Goal: Answer question/provide support: Share knowledge or assist other users

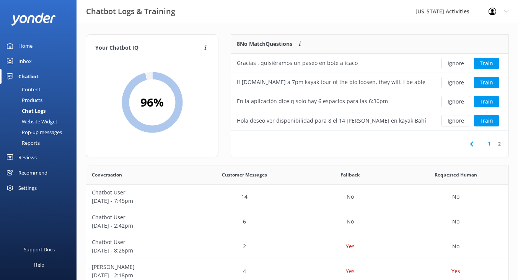
scroll to position [268, 422]
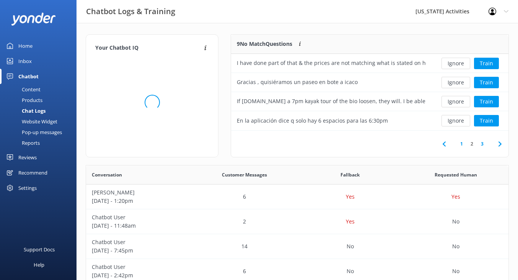
scroll to position [96, 277]
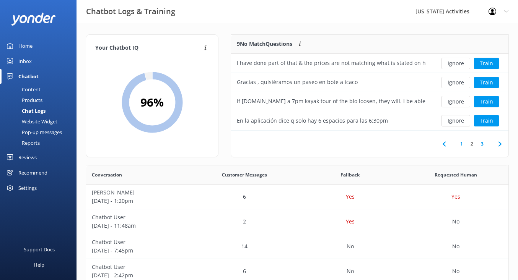
click at [465, 144] on link "1" at bounding box center [461, 143] width 10 height 7
click at [486, 63] on button "Train" at bounding box center [486, 63] width 25 height 11
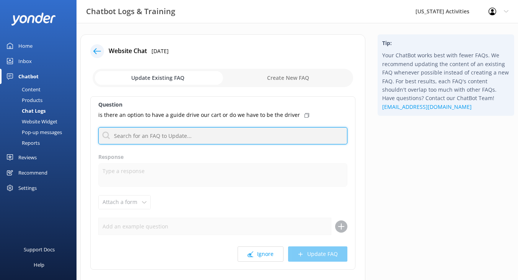
click at [197, 135] on input "text" at bounding box center [222, 135] width 249 height 17
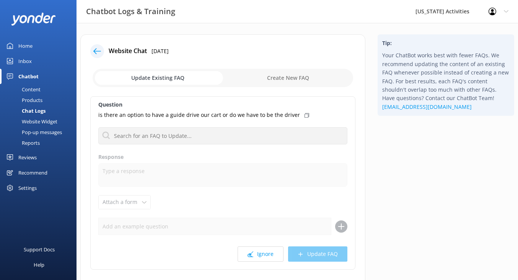
click at [95, 51] on use at bounding box center [97, 51] width 8 height 6
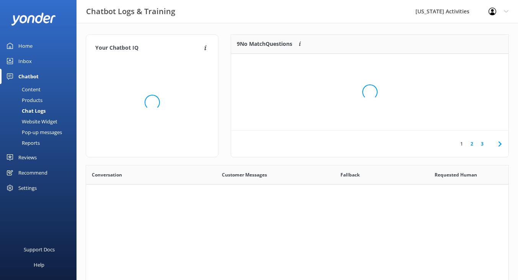
scroll to position [268, 422]
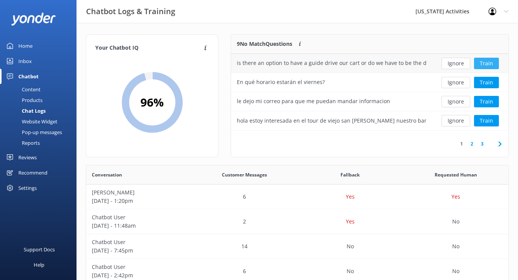
click at [480, 60] on button "Train" at bounding box center [486, 63] width 25 height 11
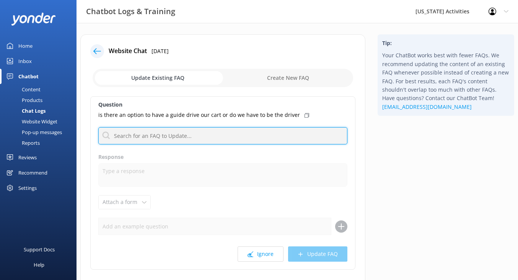
click at [125, 135] on input "text" at bounding box center [222, 135] width 249 height 17
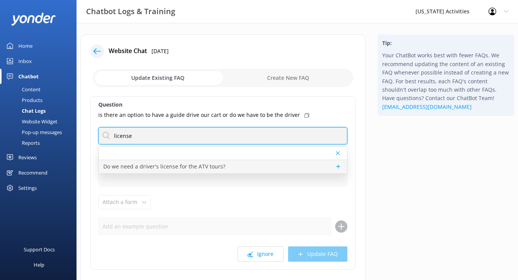
type input "license"
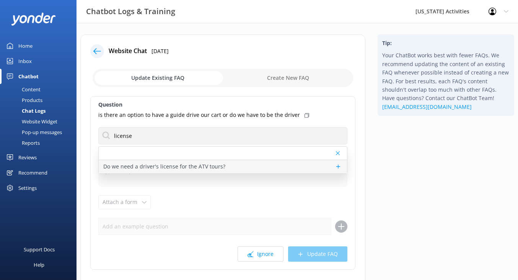
click at [117, 166] on p "Do we need a driver's license for the ATV tours?" at bounding box center [164, 167] width 122 height 8
type textarea "ATV drivers must have a valid driver's license. You can learn more about requir…"
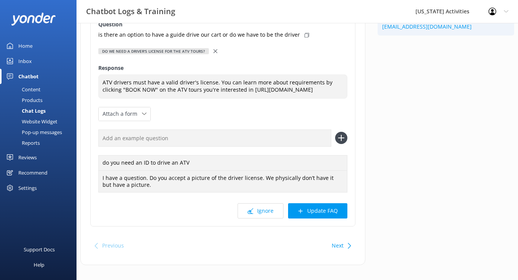
scroll to position [80, 0]
click at [326, 227] on div "Question is there an option to have a guide drive our cart or do we have to be …" at bounding box center [222, 121] width 265 height 211
click at [324, 219] on button "Update FAQ" at bounding box center [317, 211] width 59 height 15
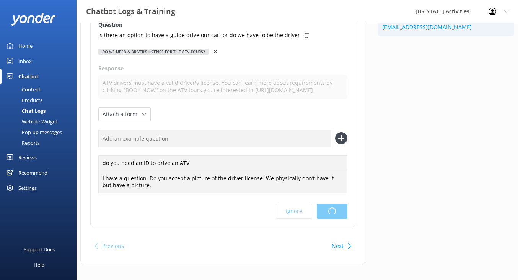
scroll to position [0, 0]
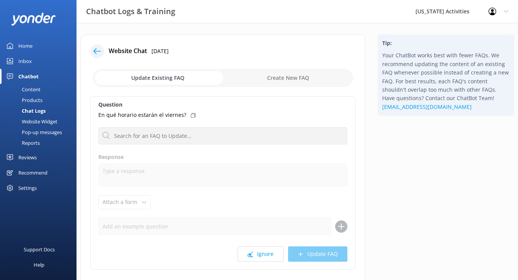
click at [96, 47] on icon at bounding box center [97, 51] width 8 height 8
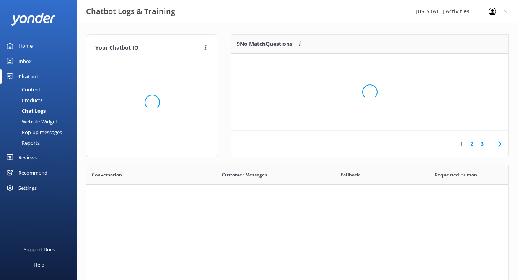
scroll to position [268, 422]
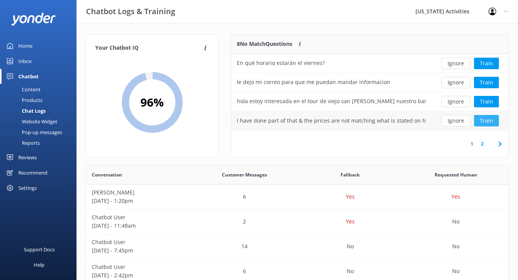
click at [487, 120] on button "Train" at bounding box center [486, 120] width 25 height 11
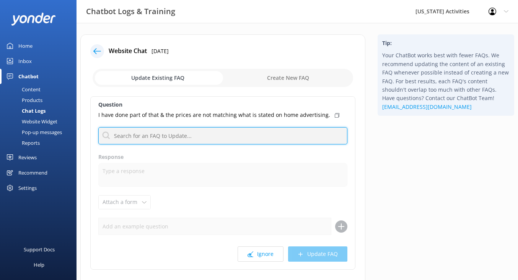
click at [133, 134] on input "text" at bounding box center [222, 135] width 249 height 17
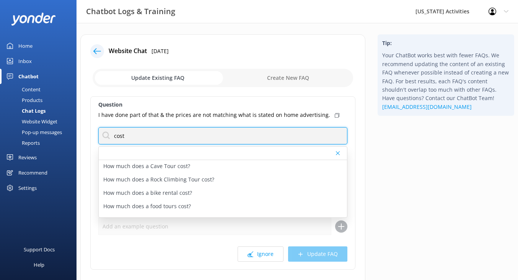
scroll to position [76, 0]
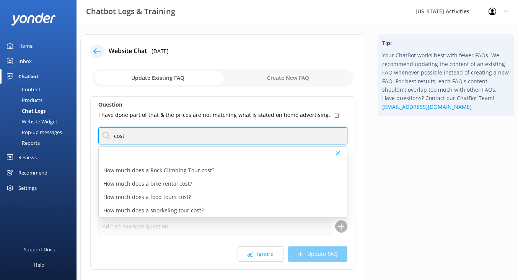
type input "cost"
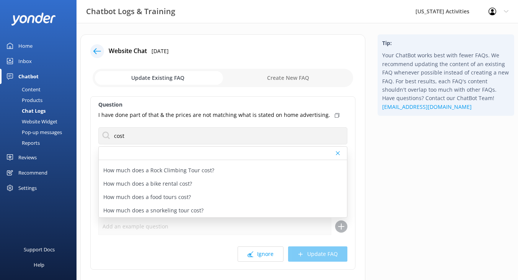
click at [97, 49] on icon at bounding box center [97, 51] width 8 height 8
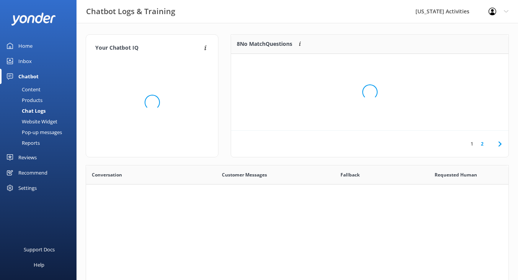
scroll to position [268, 422]
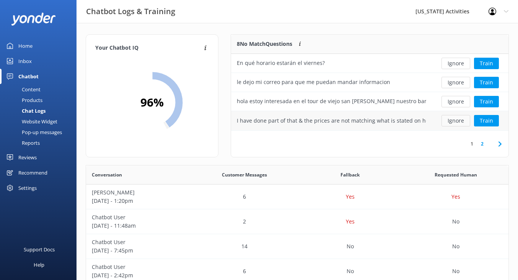
click at [455, 122] on button "Ignore" at bounding box center [455, 120] width 29 height 11
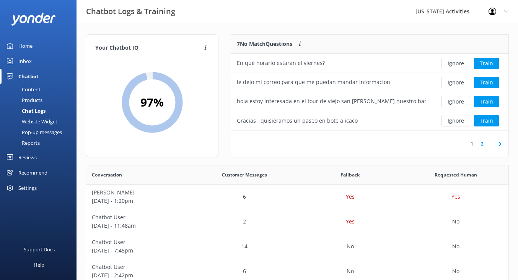
click at [468, 144] on link "1" at bounding box center [472, 143] width 10 height 7
